Goal: Task Accomplishment & Management: Use online tool/utility

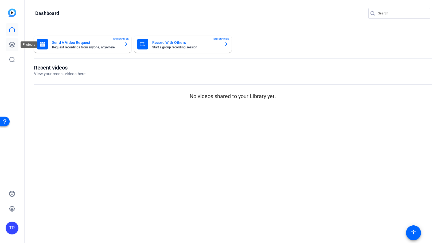
click at [11, 46] on icon at bounding box center [12, 44] width 6 height 6
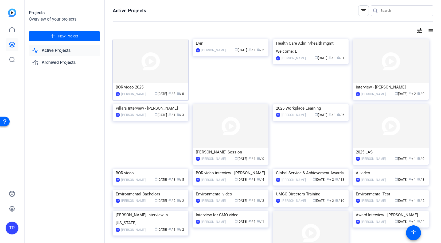
click at [156, 74] on img at bounding box center [151, 61] width 76 height 44
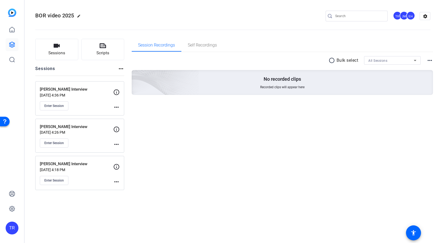
click at [80, 165] on p "[PERSON_NAME] Interview" at bounding box center [76, 164] width 73 height 6
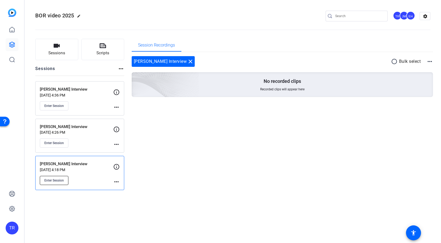
click at [56, 178] on span "Enter Session" at bounding box center [54, 180] width 20 height 4
click at [65, 180] on button "Enter Session" at bounding box center [54, 180] width 29 height 9
click at [64, 142] on span "Enter Session" at bounding box center [54, 143] width 20 height 4
click at [65, 50] on button "Sessions" at bounding box center [56, 49] width 43 height 21
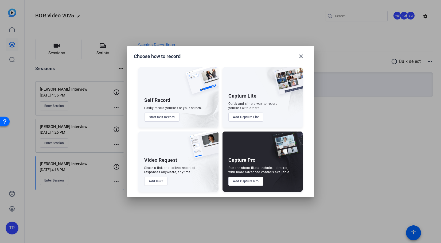
click at [249, 184] on button "Add Capture Pro" at bounding box center [245, 181] width 35 height 9
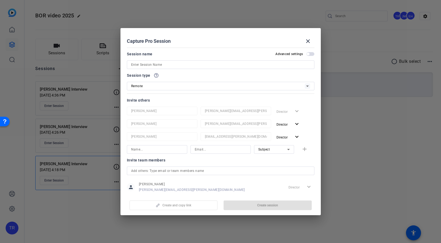
click at [182, 64] on input at bounding box center [220, 64] width 179 height 6
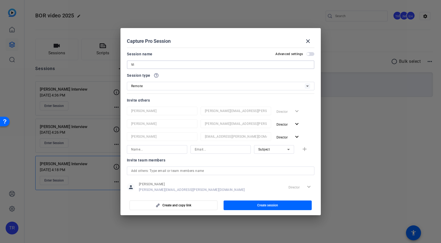
type input "V"
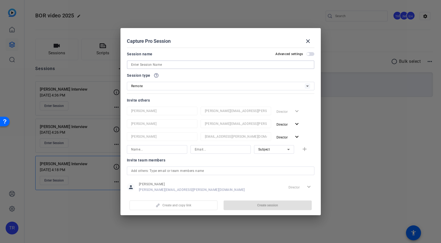
paste input "Michelle Fukuyama"
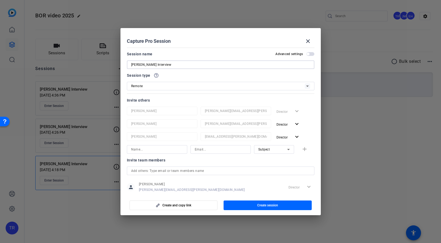
type input "Michelle Fukuyama Interview"
click at [171, 149] on input at bounding box center [157, 149] width 52 height 6
paste input "Michelle Fukuyama"
type input "Michelle Fukuyama"
click at [212, 150] on input at bounding box center [221, 149] width 52 height 6
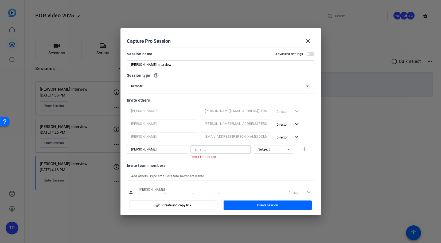
paste input "michelle.fukuyama@faculty.umgc.edu"
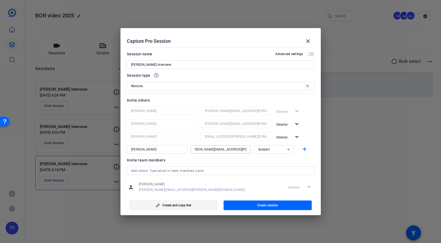
type input "michelle.fukuyama@faculty.umgc.edu"
click at [201, 205] on span "button" at bounding box center [174, 205] width 88 height 13
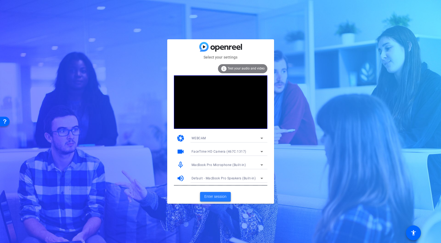
click at [224, 198] on span "Enter session" at bounding box center [215, 197] width 22 height 6
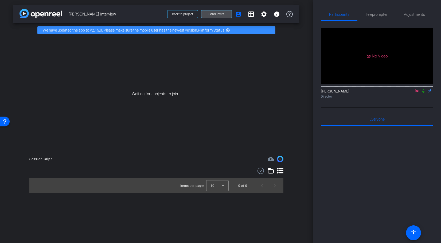
click at [219, 16] on span "Send invite" at bounding box center [217, 14] width 16 height 4
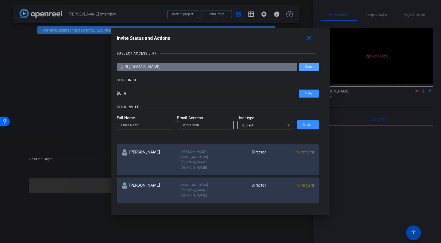
click at [309, 68] on span "Copy" at bounding box center [308, 67] width 7 height 4
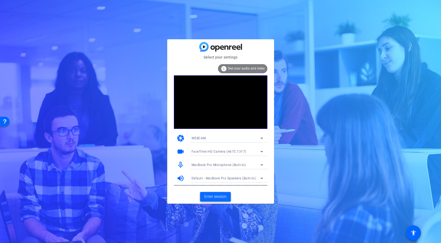
click at [212, 196] on span "Enter session" at bounding box center [215, 197] width 22 height 6
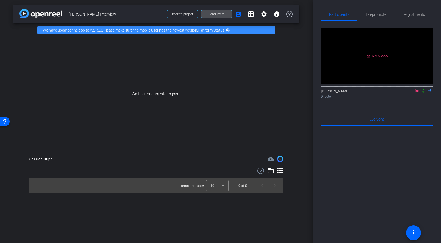
click at [221, 14] on span "Send invite" at bounding box center [217, 14] width 16 height 4
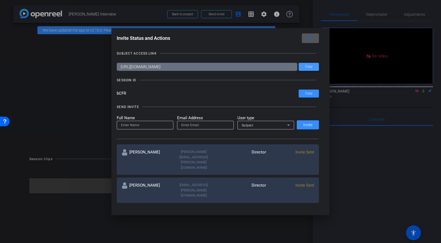
click at [315, 65] on span at bounding box center [309, 66] width 20 height 13
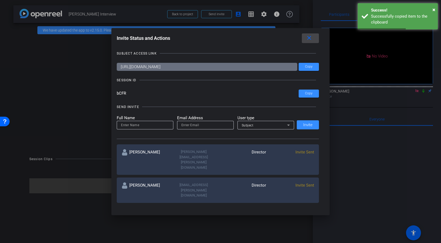
click at [312, 37] on mat-icon "close" at bounding box center [309, 38] width 7 height 7
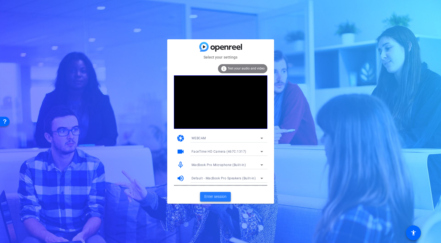
click at [219, 197] on span "Enter session" at bounding box center [215, 197] width 22 height 6
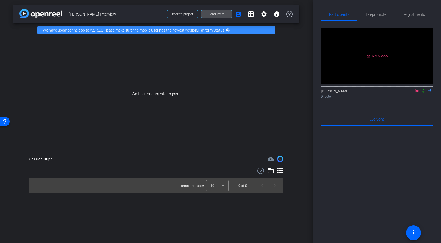
click at [225, 13] on span at bounding box center [216, 14] width 30 height 13
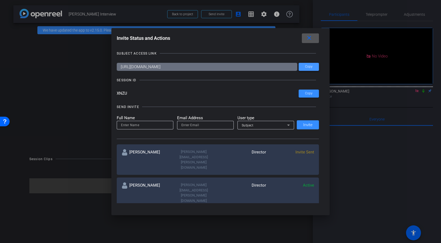
click at [308, 68] on span "Copy" at bounding box center [308, 67] width 7 height 4
click at [308, 41] on mat-icon "close" at bounding box center [309, 38] width 7 height 7
